Goal: Task Accomplishment & Management: Manage account settings

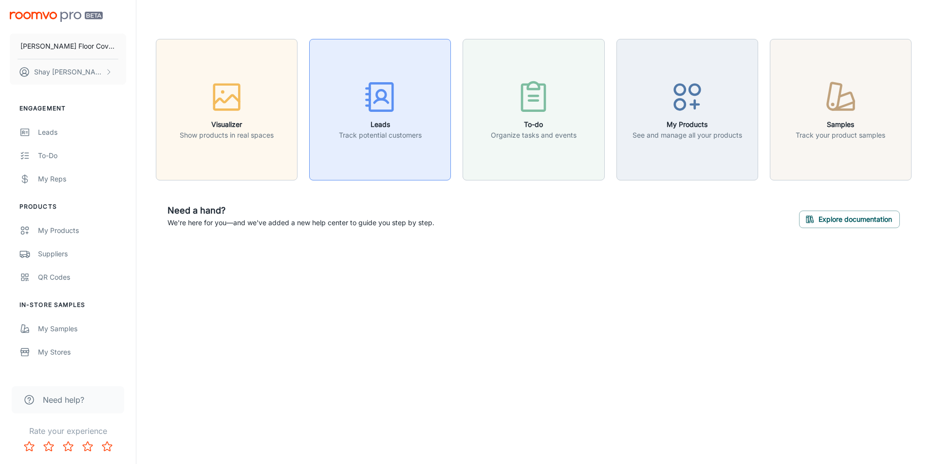
click at [400, 109] on div "button" at bounding box center [380, 99] width 83 height 40
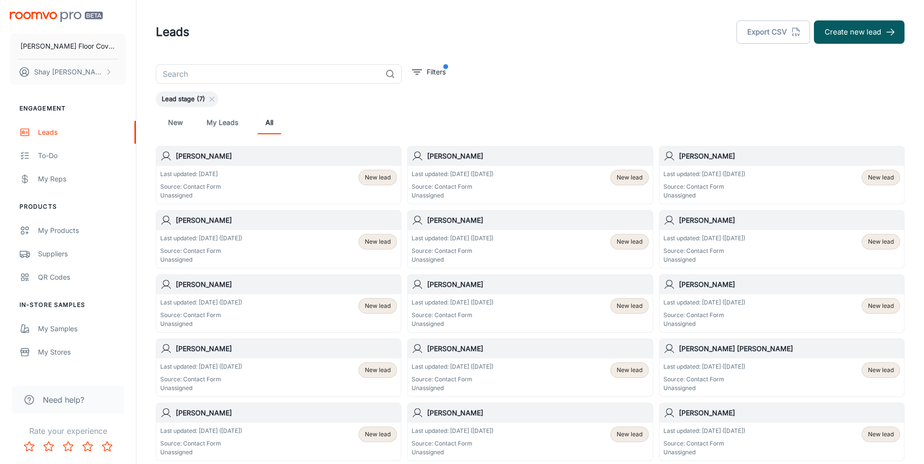
click at [343, 179] on div "Last updated: [DATE] Source: Contact Form Unassigned New lead" at bounding box center [278, 185] width 237 height 30
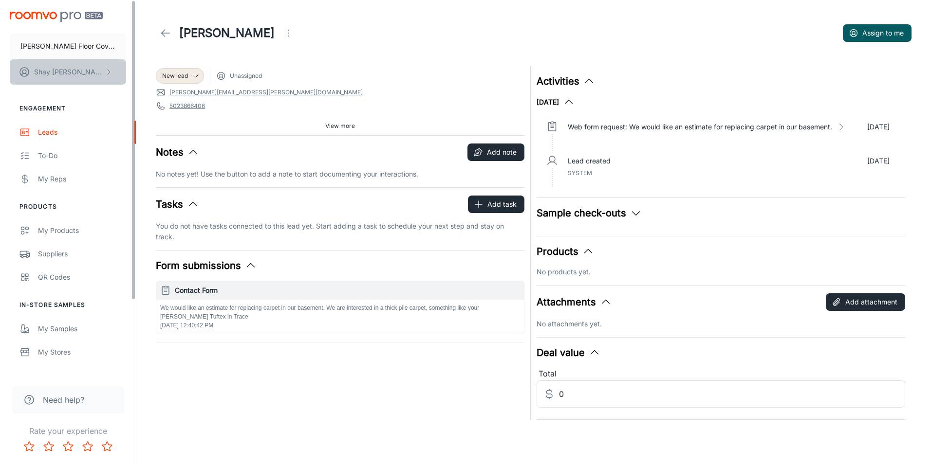
click at [64, 72] on p "[PERSON_NAME]" at bounding box center [68, 72] width 69 height 11
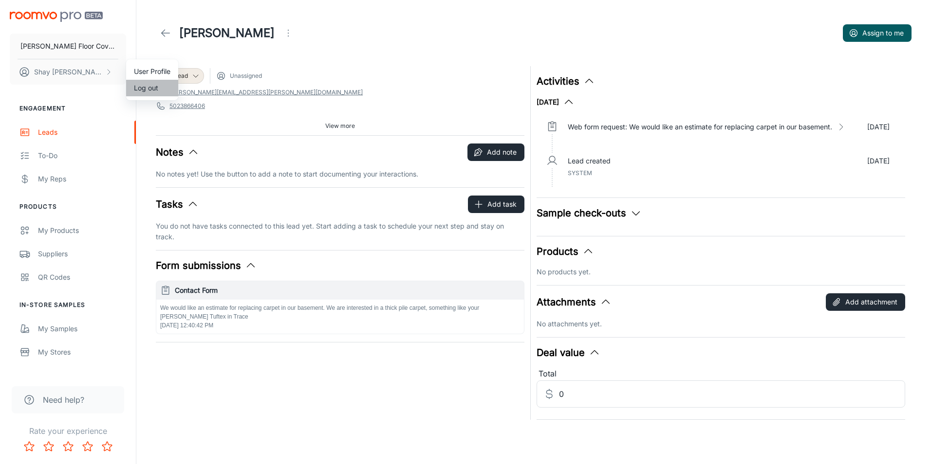
click at [152, 90] on li "Log out" at bounding box center [152, 88] width 52 height 17
